Goal: Information Seeking & Learning: Learn about a topic

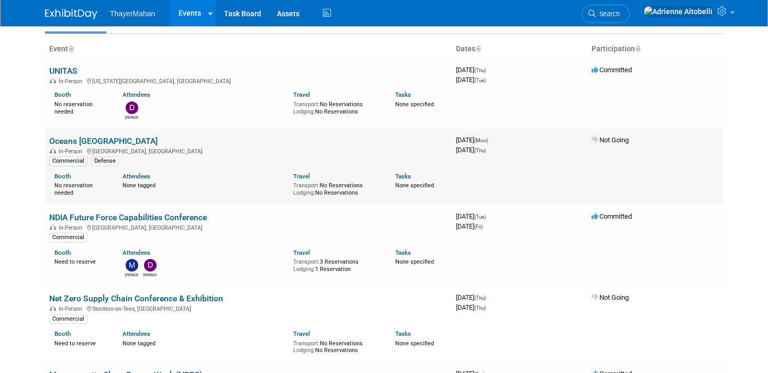
scroll to position [105, 0]
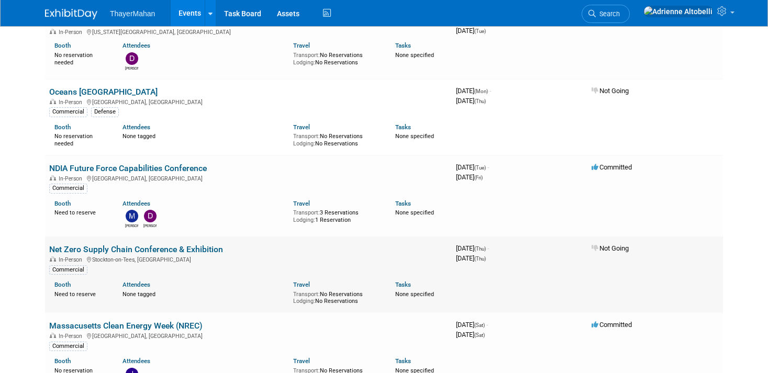
click at [152, 251] on link "Net Zero Supply Chain Conference & Exhibition" at bounding box center [136, 250] width 174 height 10
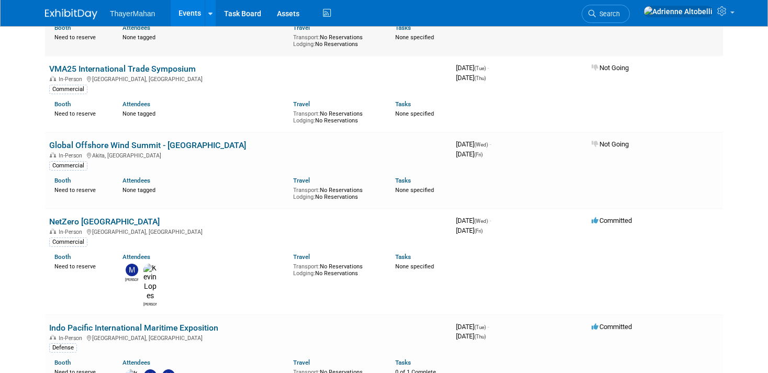
scroll to position [785, 0]
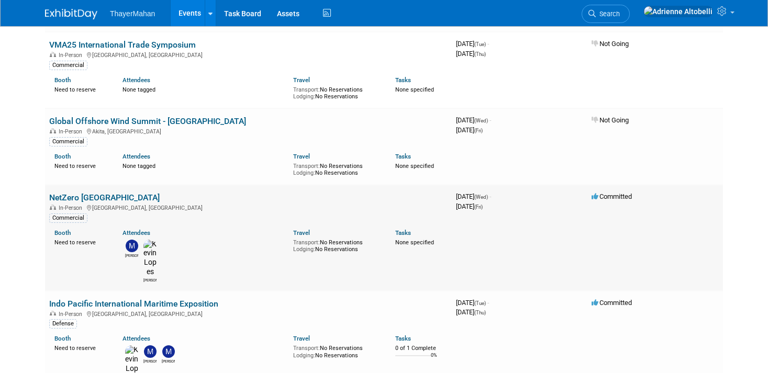
click at [73, 197] on link "NetZero [GEOGRAPHIC_DATA]" at bounding box center [104, 198] width 110 height 10
